Goal: Information Seeking & Learning: Compare options

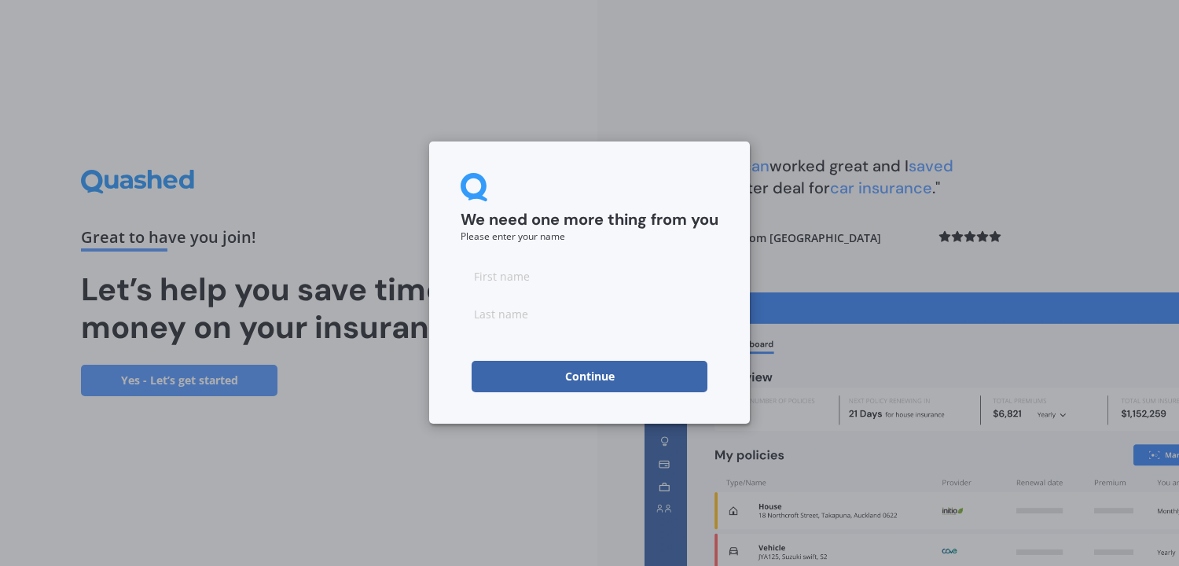
click at [513, 285] on input at bounding box center [590, 275] width 258 height 31
type input "H"
click at [526, 322] on input at bounding box center [590, 313] width 258 height 31
type input "N"
type input "[PERSON_NAME]"
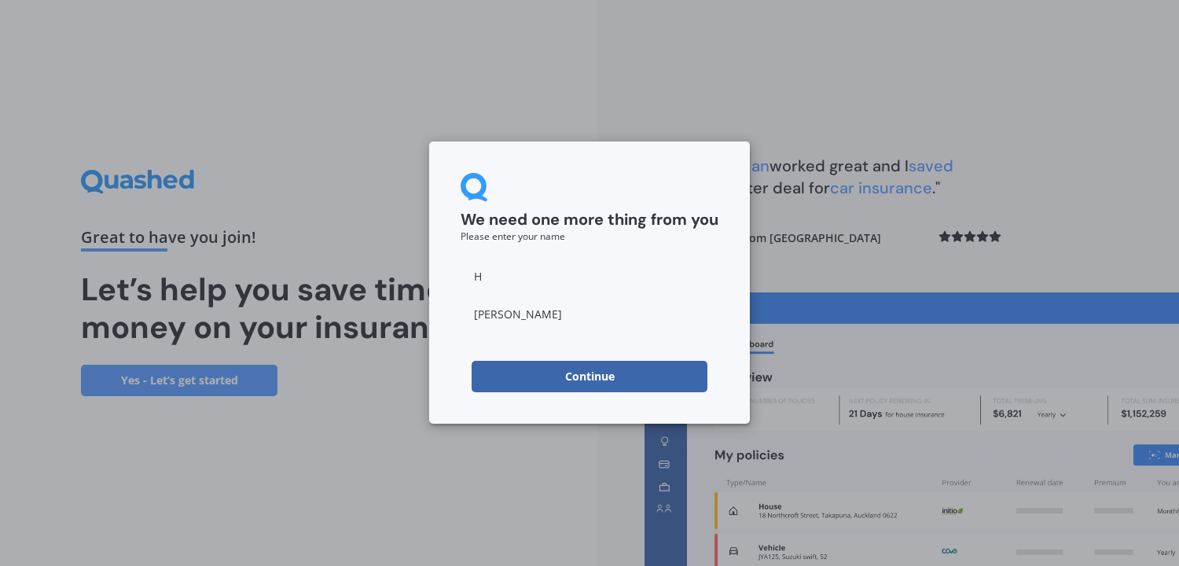
click at [553, 380] on button "Continue" at bounding box center [590, 376] width 236 height 31
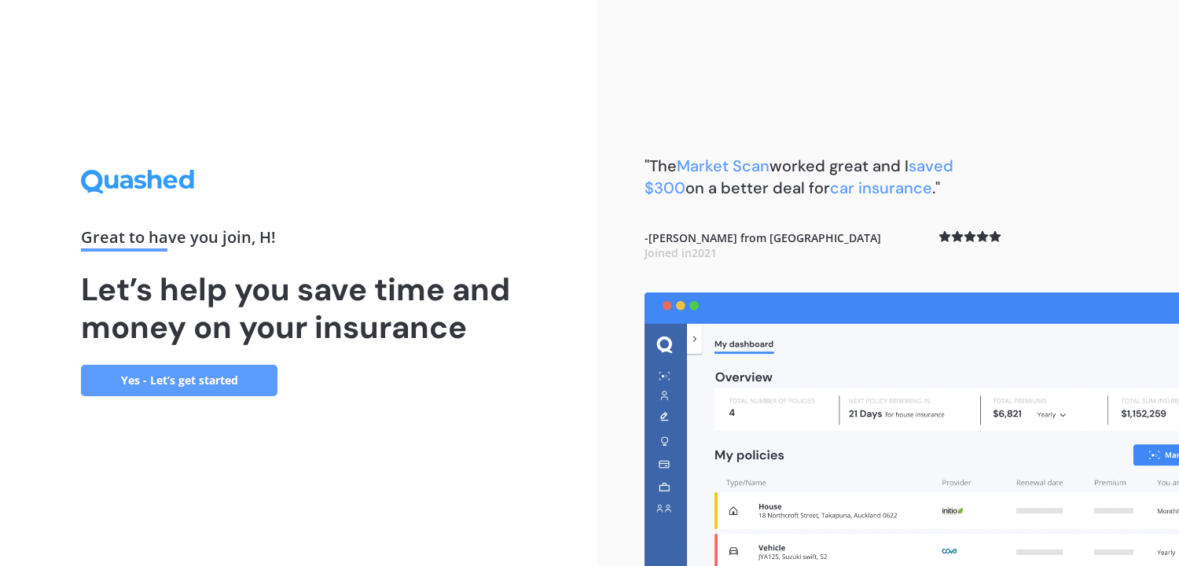
click at [134, 405] on div "Great to have you join , H ! Let’s help you save time and money on your insuran…" at bounding box center [299, 283] width 598 height 566
click at [154, 373] on link "Yes - Let’s get started" at bounding box center [179, 380] width 197 height 31
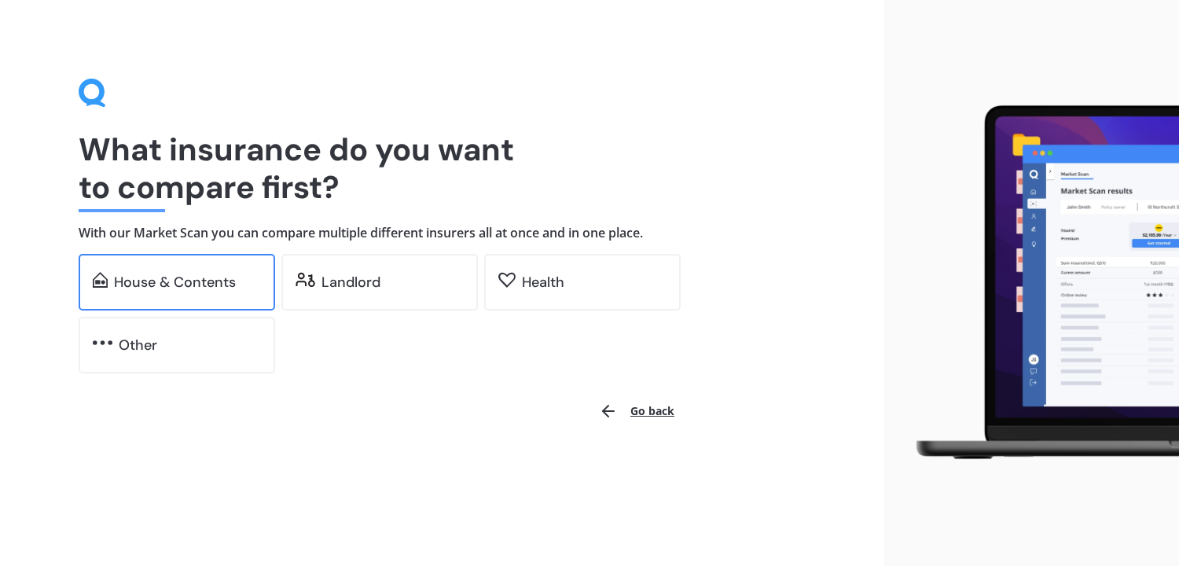
click at [109, 278] on div "House & Contents" at bounding box center [177, 282] width 197 height 57
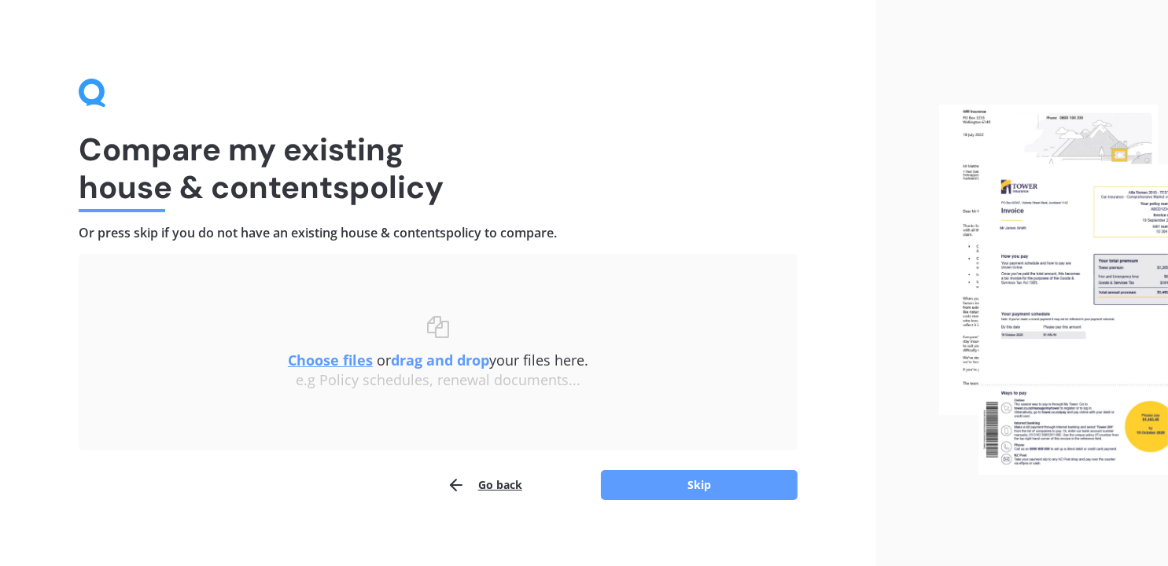
click at [495, 488] on button "Go back" at bounding box center [484, 484] width 75 height 31
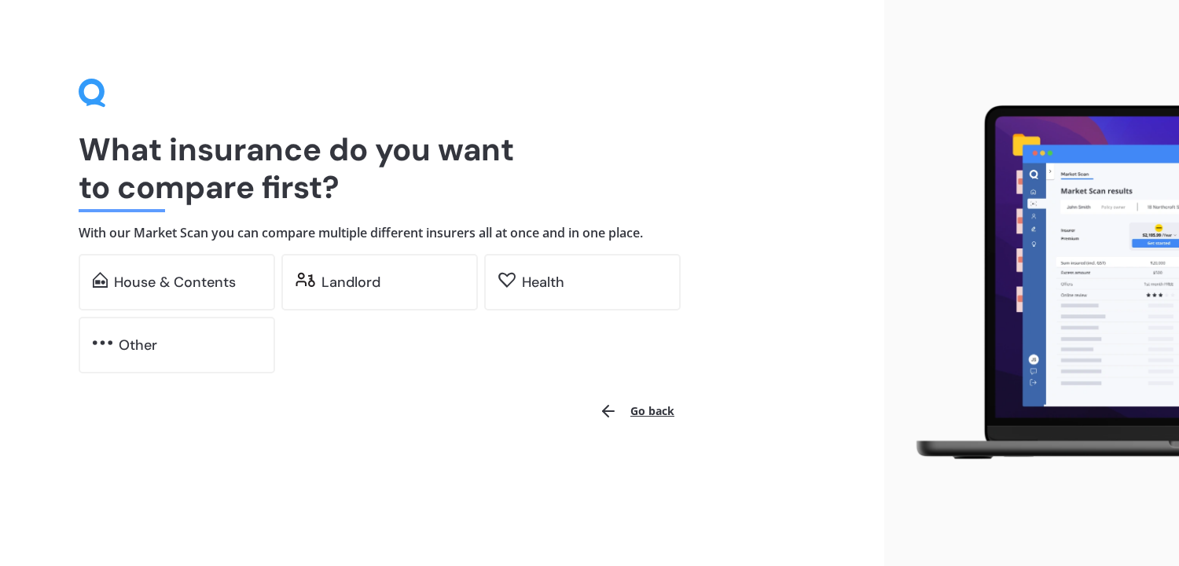
click at [494, 485] on div "What insurance do you want to compare first? With our Market Scan you can compa…" at bounding box center [442, 283] width 885 height 566
